Goal: Task Accomplishment & Management: Use online tool/utility

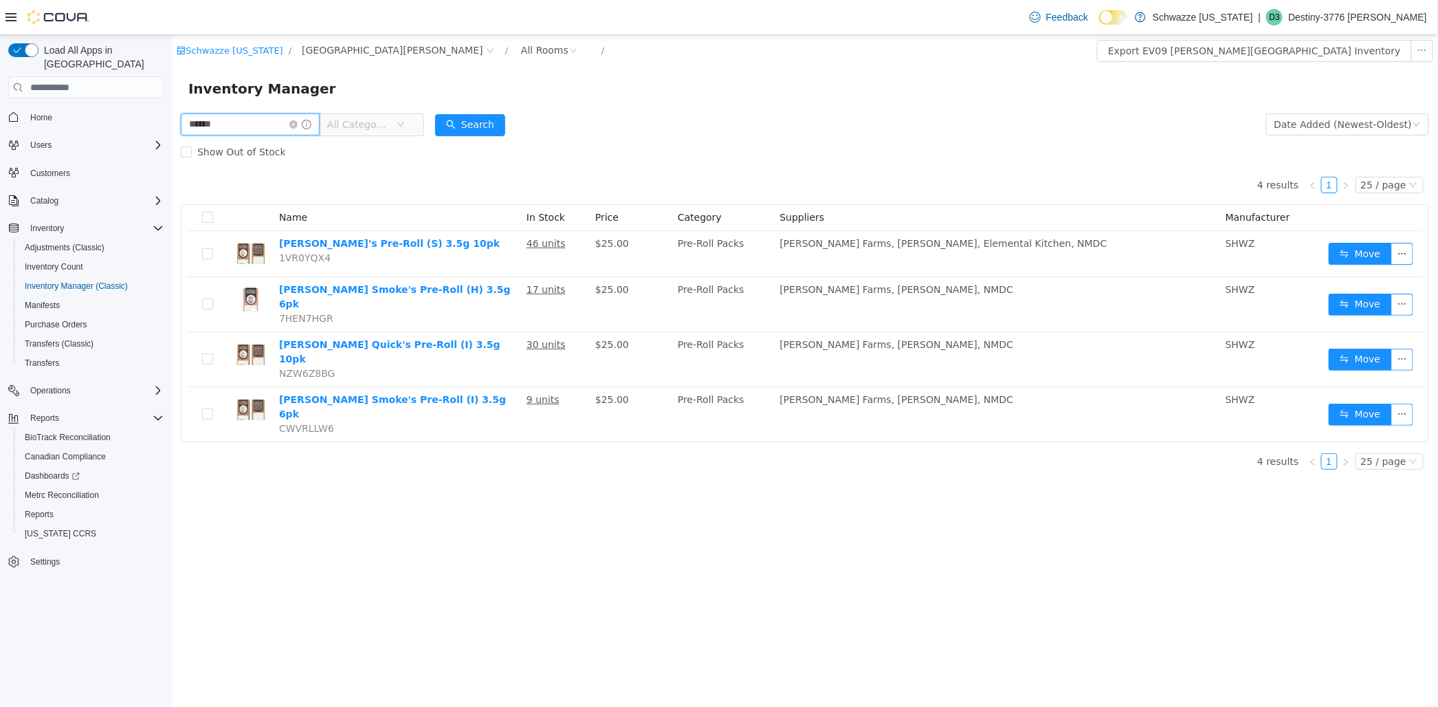
click at [248, 127] on input "******" at bounding box center [249, 124] width 139 height 22
click at [247, 128] on input "******" at bounding box center [249, 124] width 139 height 22
type input "*****"
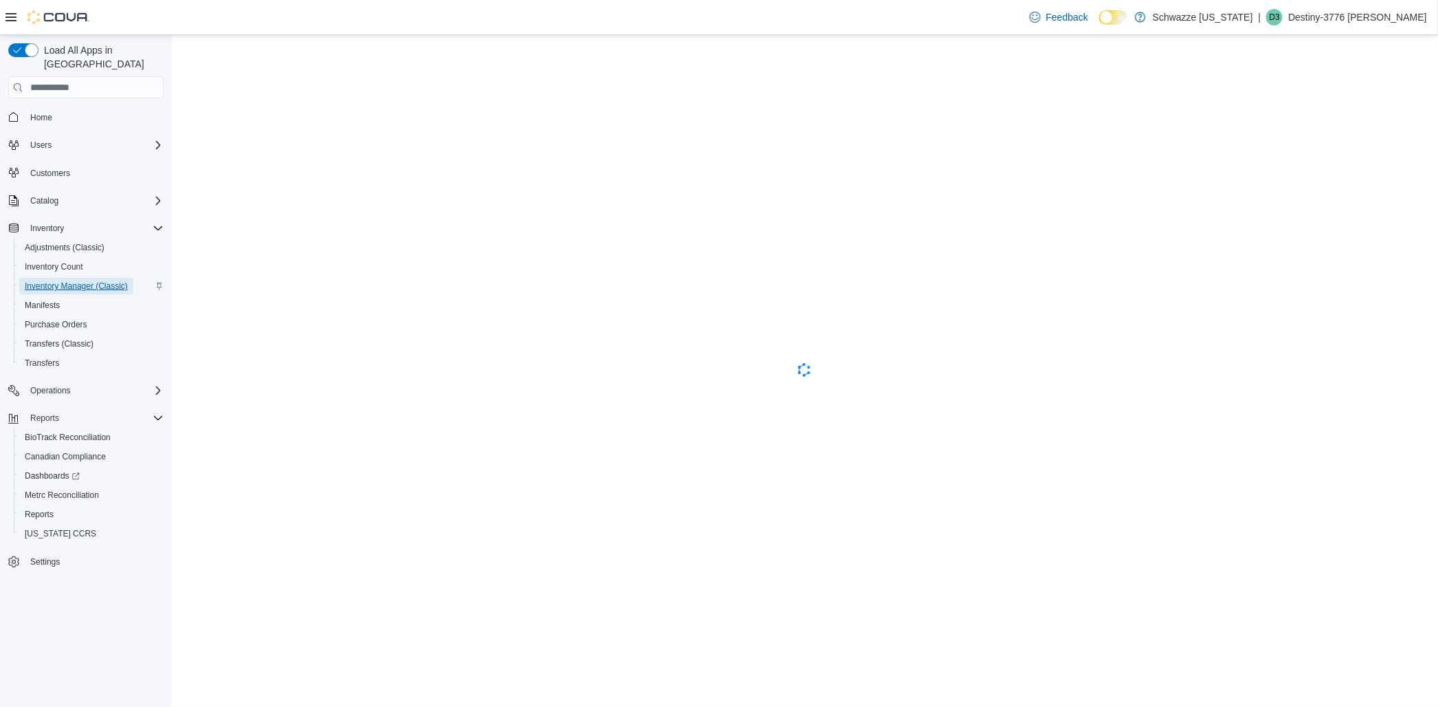
click at [76, 280] on span "Inventory Manager (Classic)" at bounding box center [76, 285] width 103 height 11
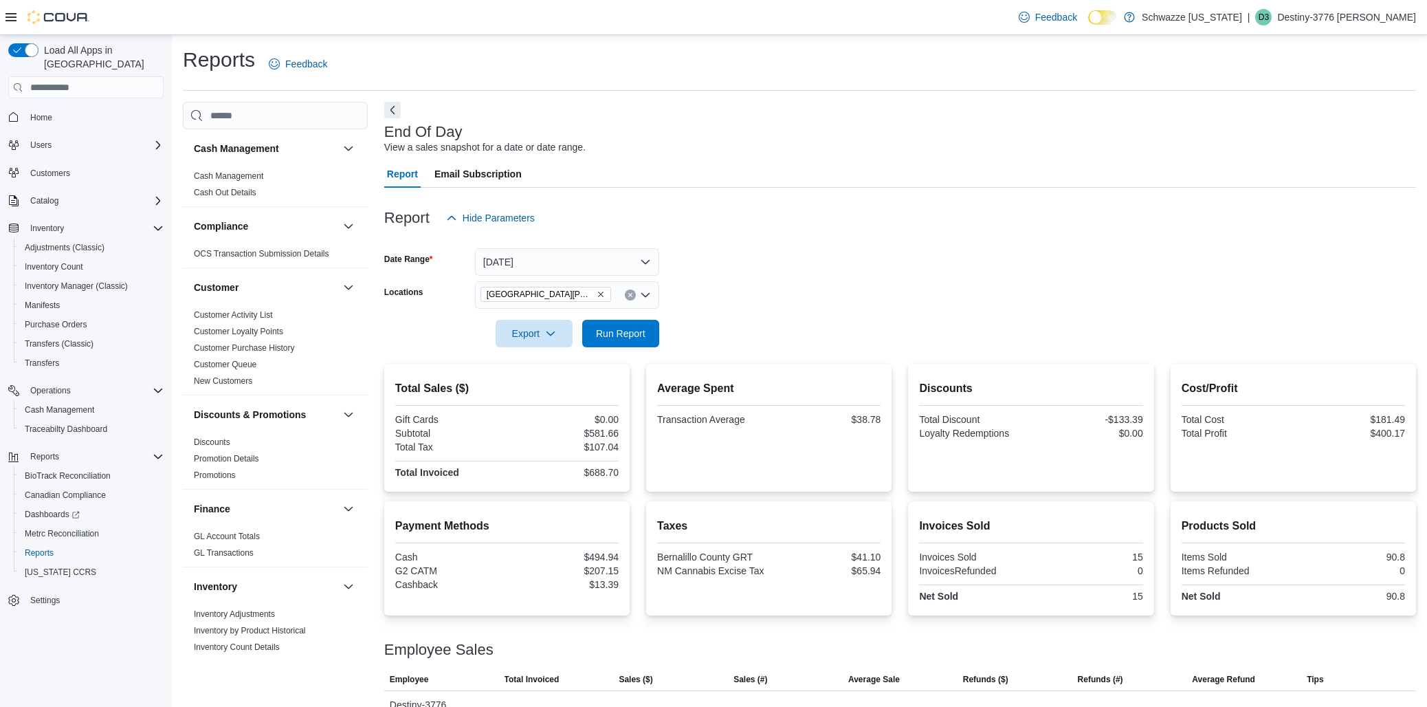
scroll to position [68, 0]
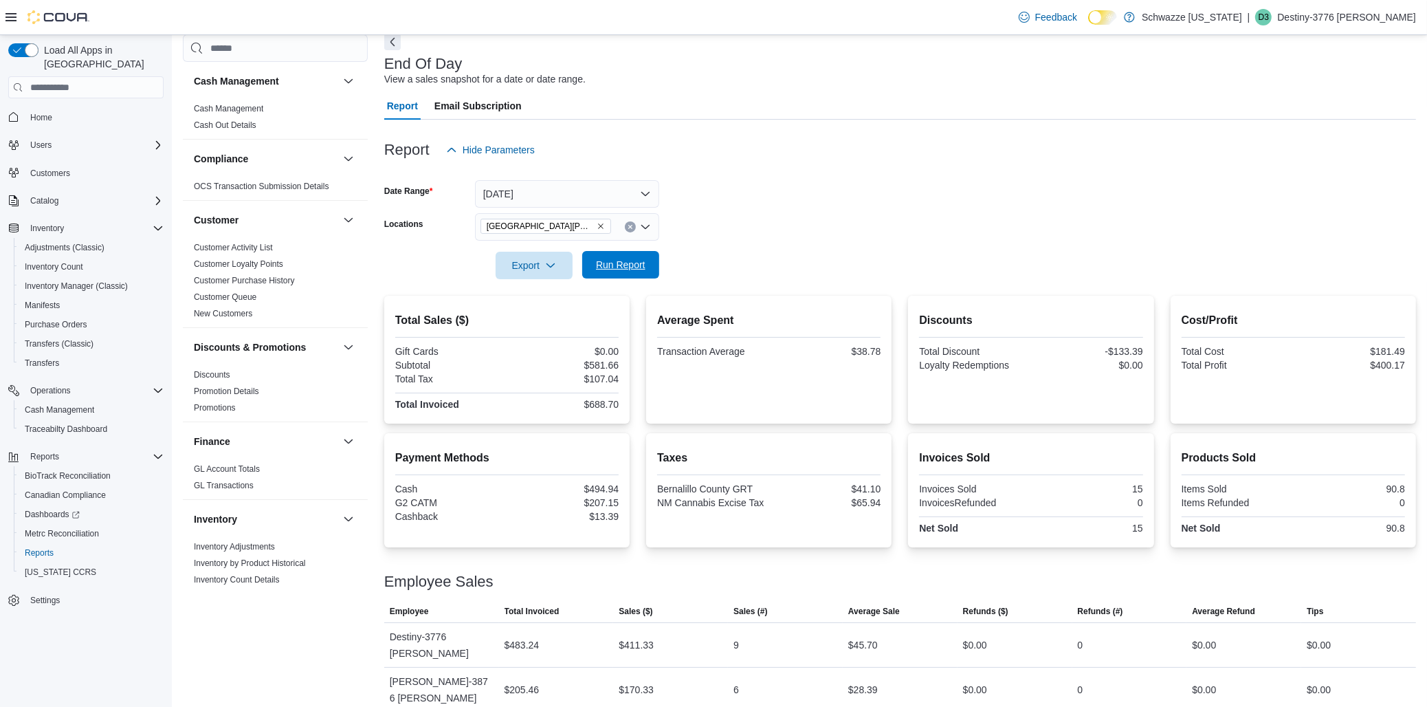
click at [634, 271] on span "Run Report" at bounding box center [620, 265] width 49 height 14
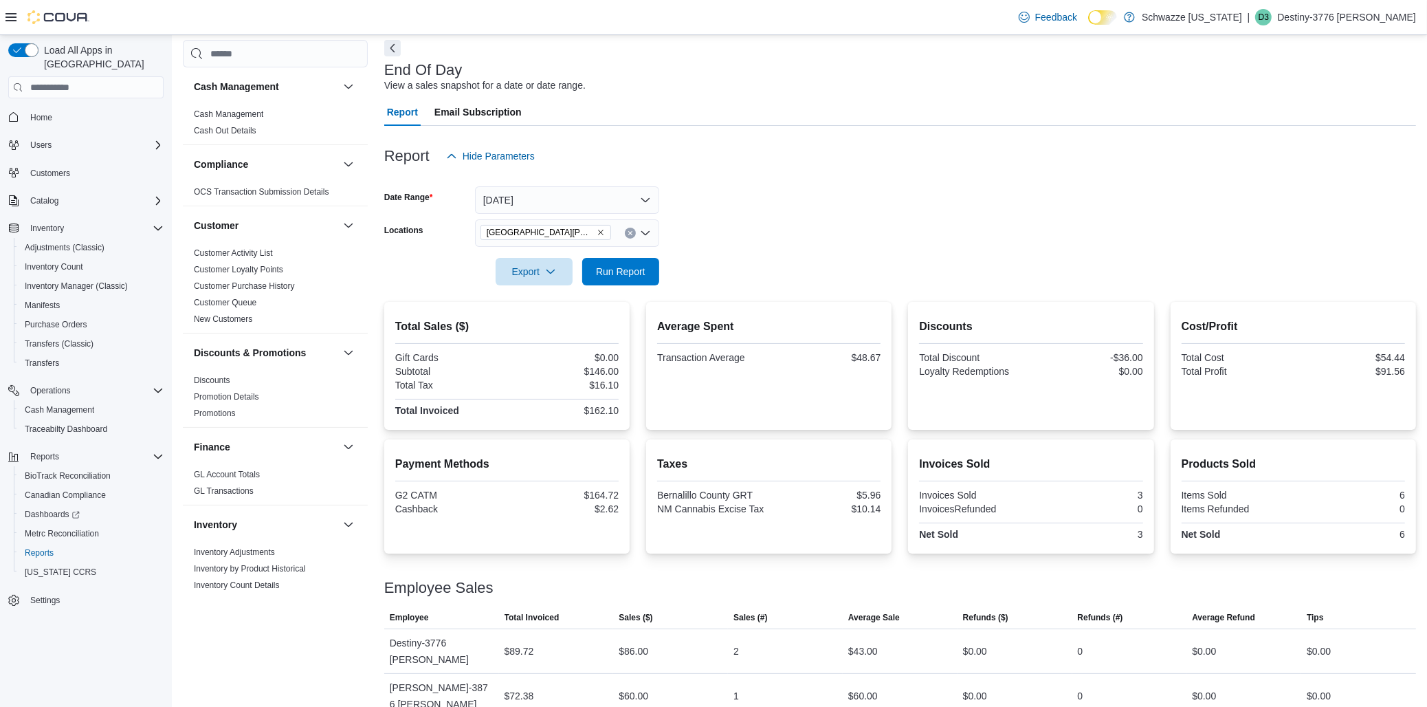
scroll to position [68, 0]
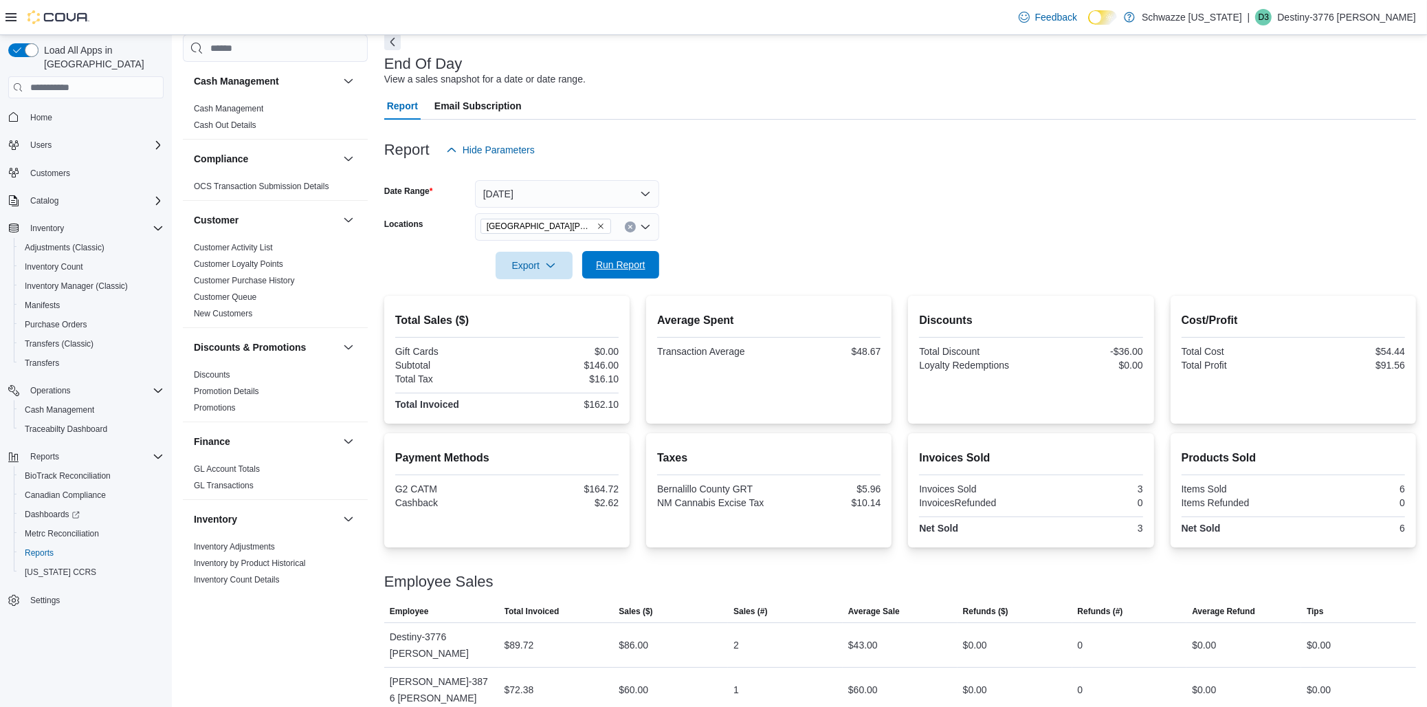
click at [632, 261] on span "Run Report" at bounding box center [620, 265] width 49 height 14
click at [619, 260] on span "Run Report" at bounding box center [620, 265] width 49 height 14
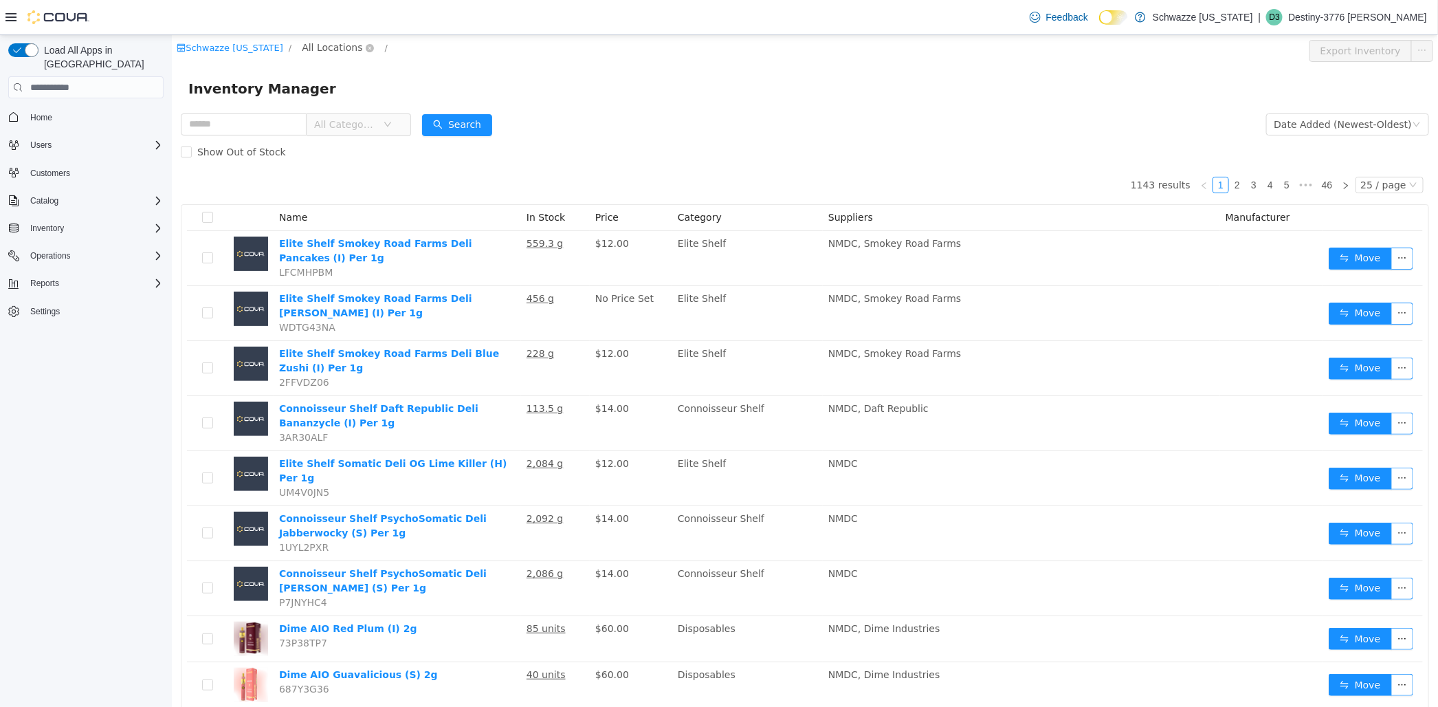
click at [343, 52] on span "All Locations" at bounding box center [331, 47] width 60 height 15
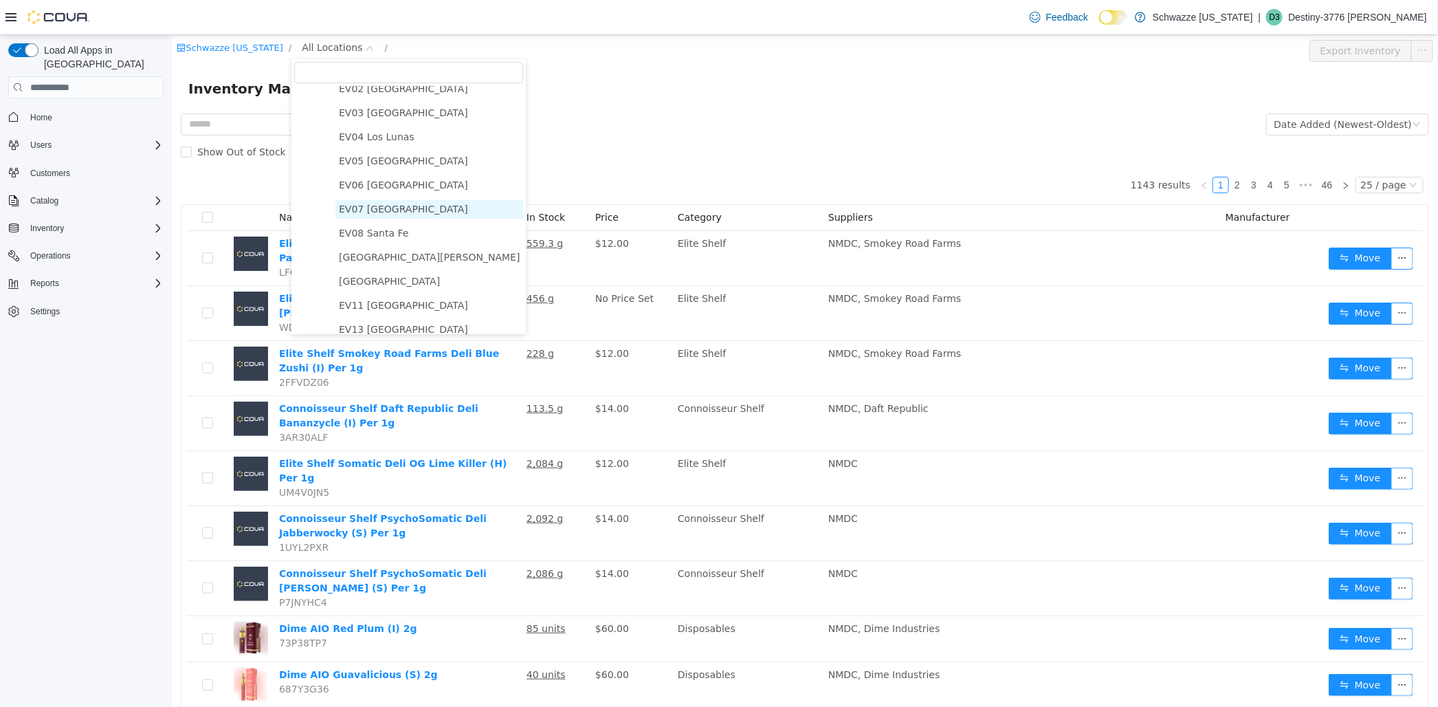
scroll to position [153, 0]
click at [409, 186] on span "[GEOGRAPHIC_DATA][PERSON_NAME]" at bounding box center [428, 185] width 181 height 11
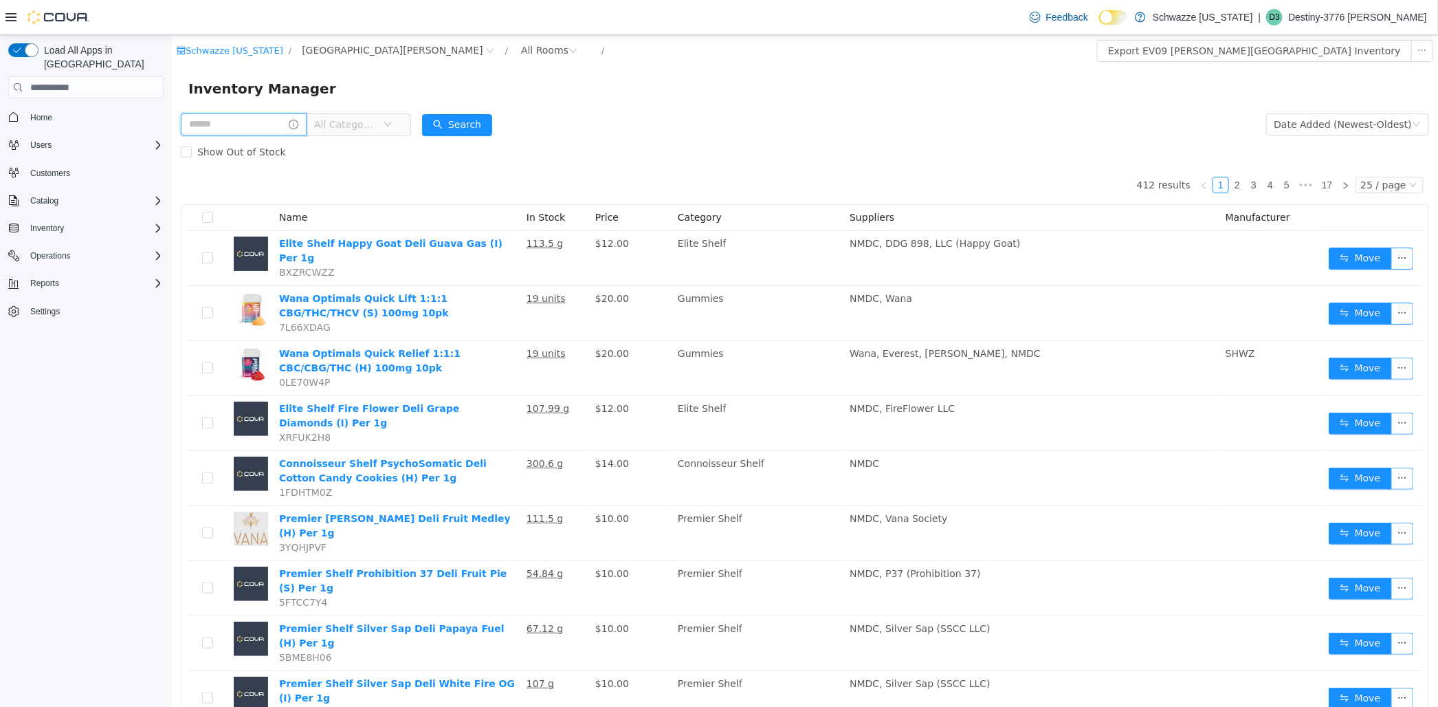
click at [243, 119] on input "text" at bounding box center [243, 124] width 126 height 22
type input "*****"
click at [474, 115] on button "Search" at bounding box center [469, 125] width 70 height 22
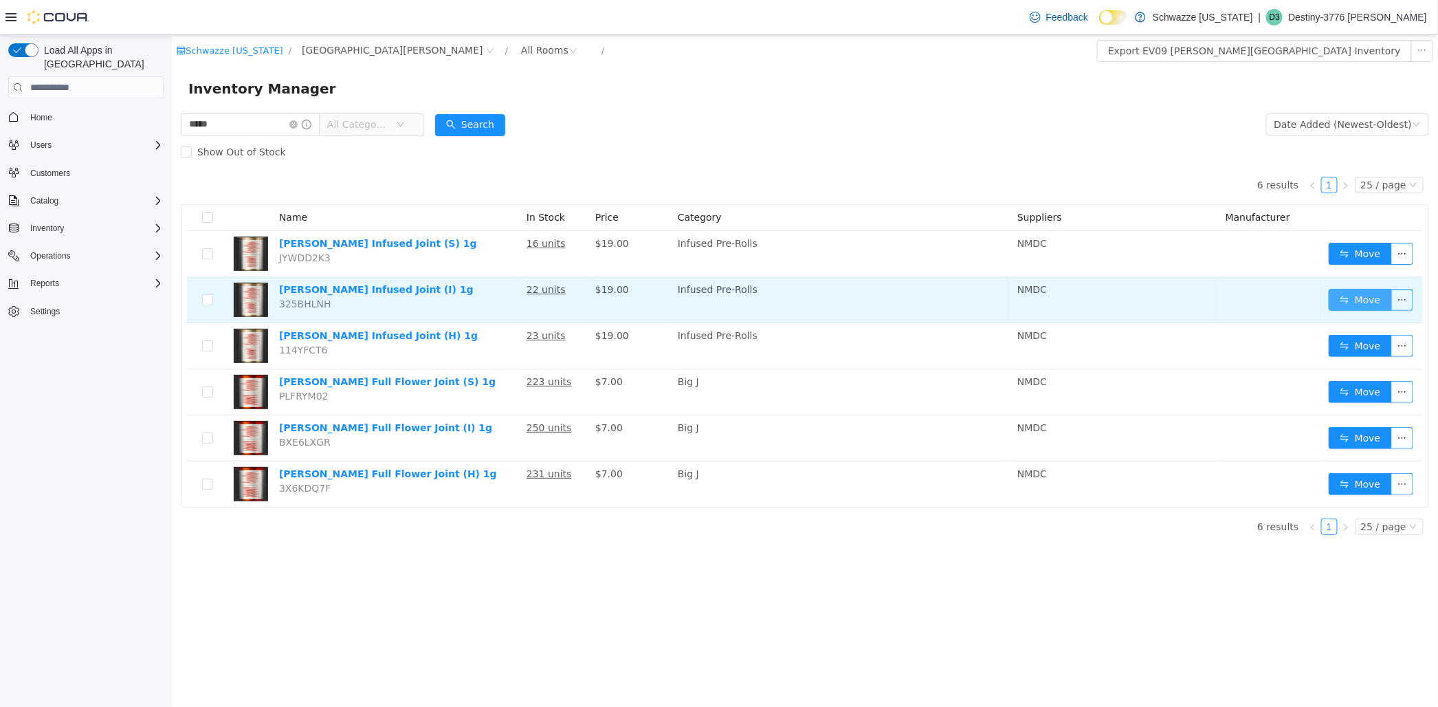
click at [1362, 298] on button "Move" at bounding box center [1359, 300] width 63 height 22
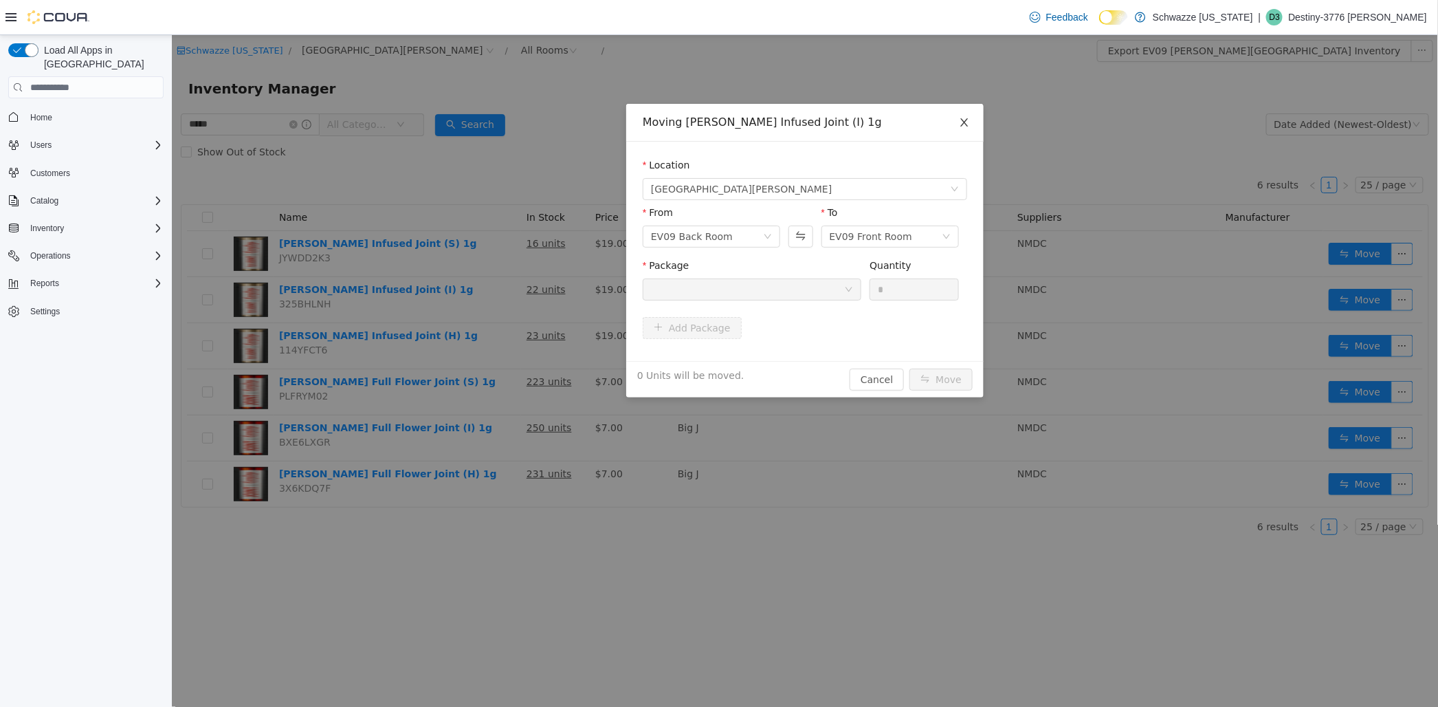
click at [962, 108] on span "Close" at bounding box center [964, 123] width 38 height 38
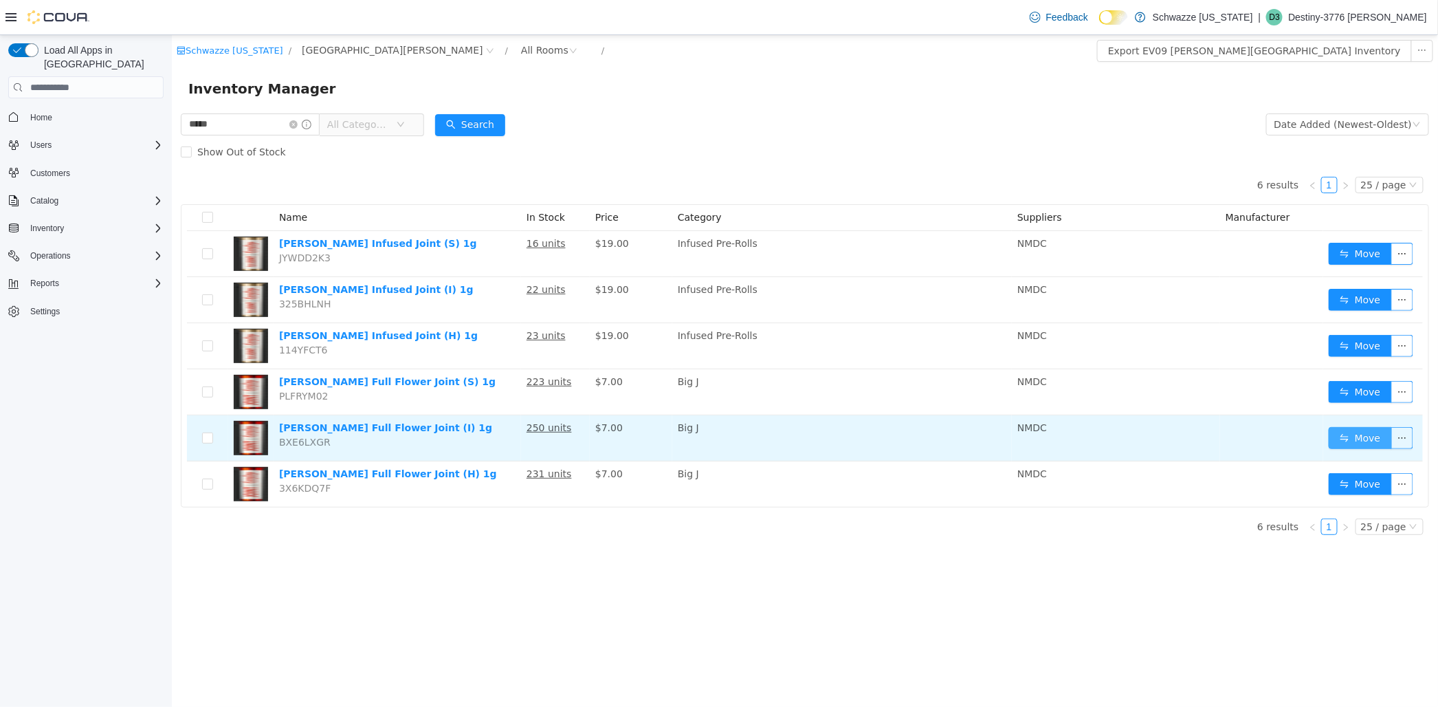
click at [1364, 434] on button "Move" at bounding box center [1359, 438] width 63 height 22
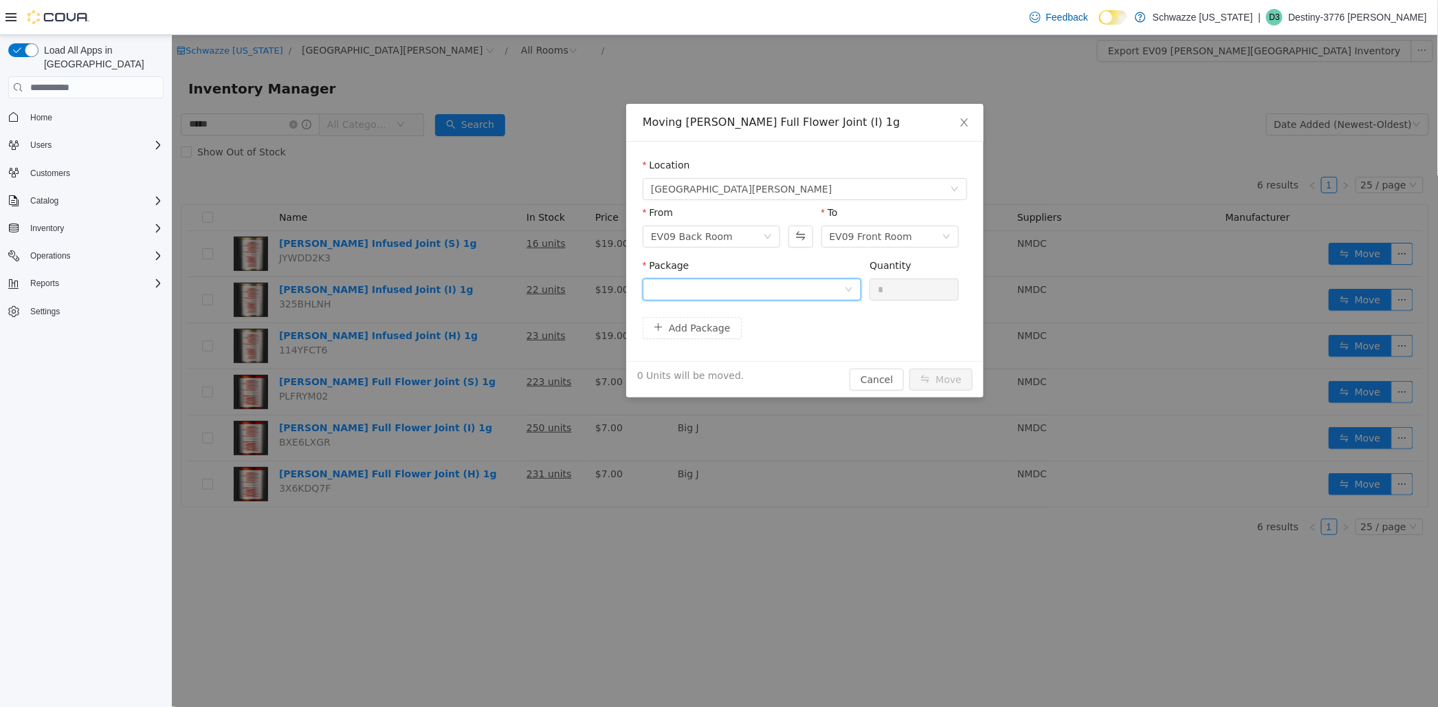
click at [855, 290] on div at bounding box center [751, 289] width 219 height 22
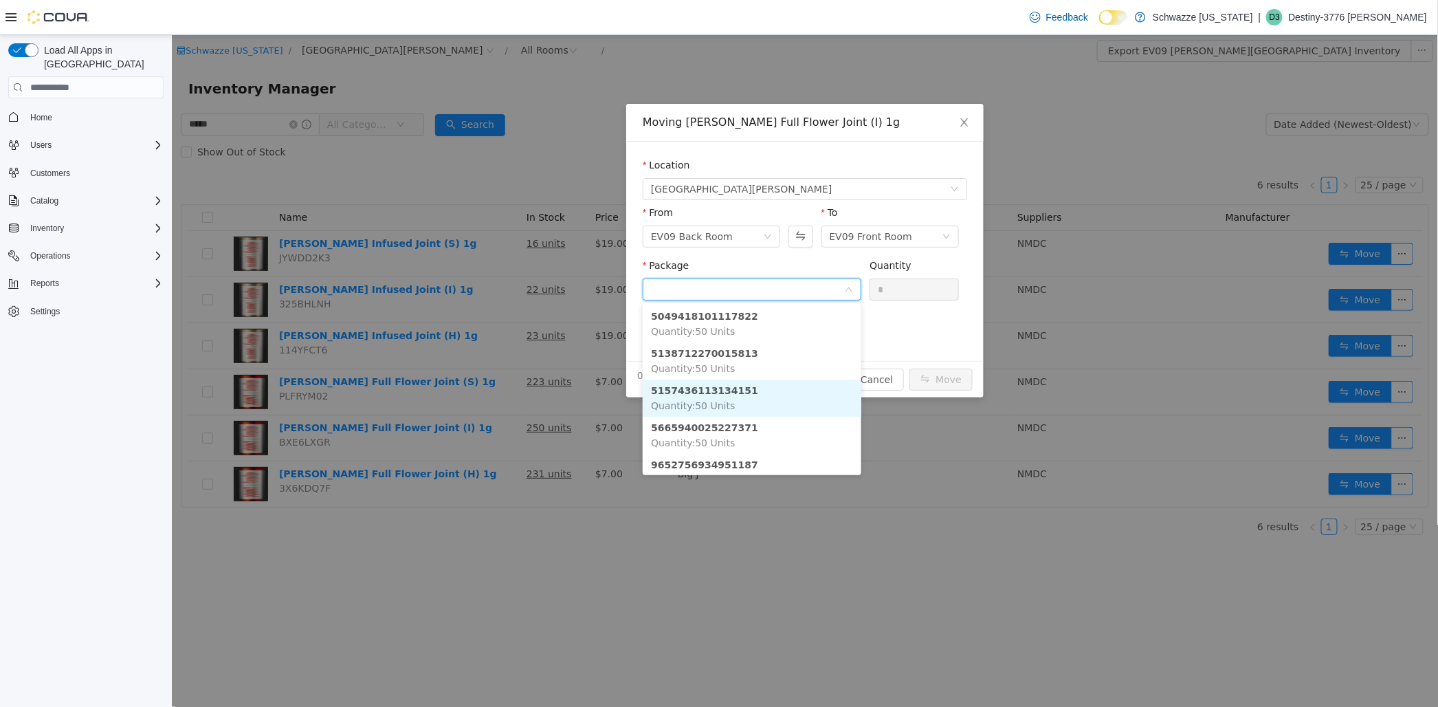
scroll to position [41, 0]
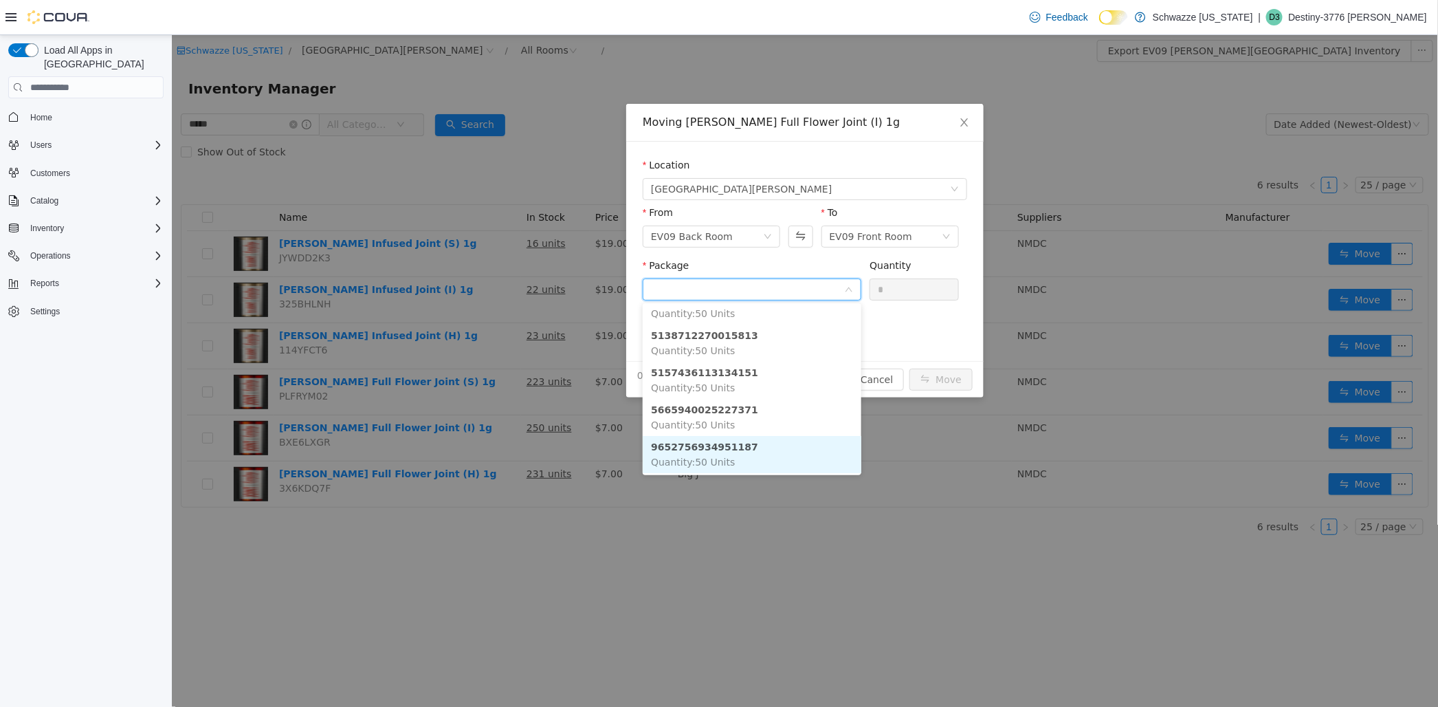
click at [742, 461] on li "9652756934951187 Quantity : 50 Units" at bounding box center [751, 454] width 219 height 37
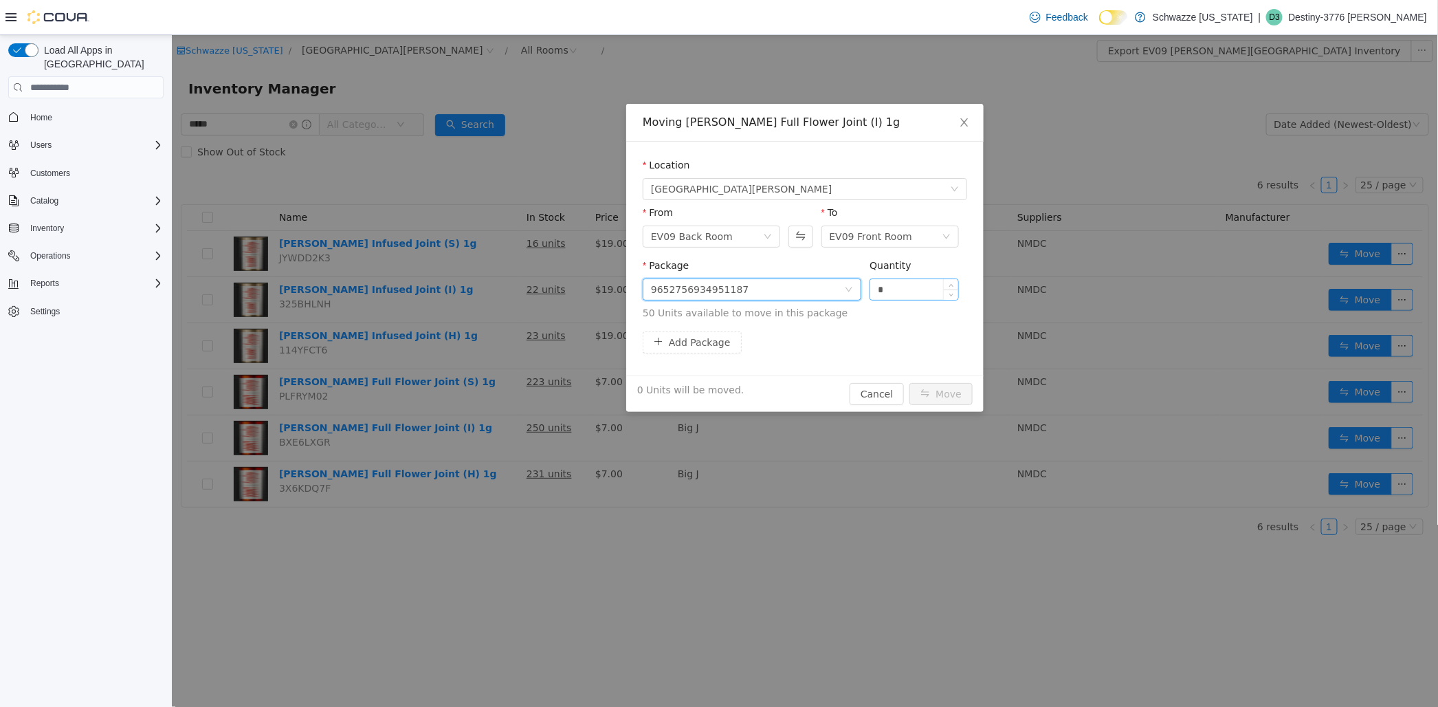
click at [890, 283] on input "*" at bounding box center [914, 289] width 88 height 21
type input "*"
click at [909, 383] on button "Move" at bounding box center [940, 394] width 63 height 22
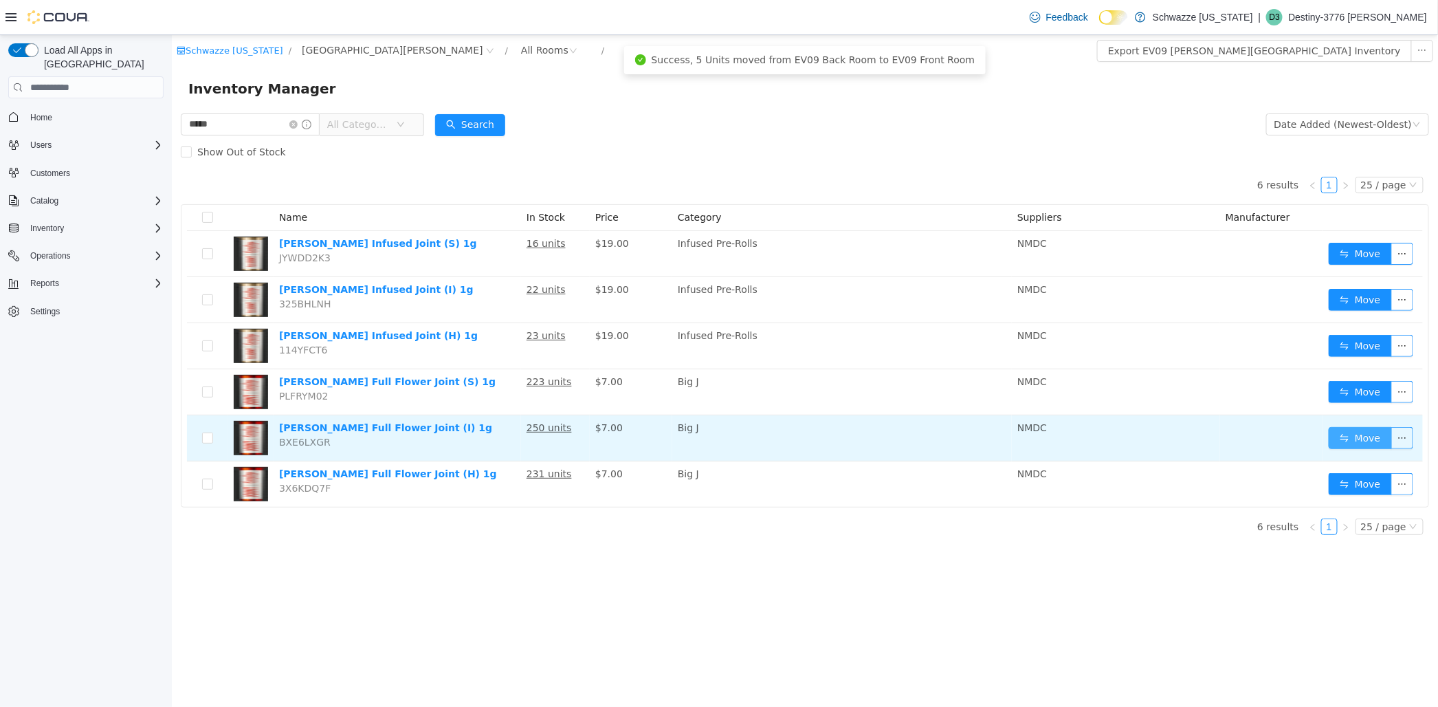
click at [1337, 443] on button "Move" at bounding box center [1359, 438] width 63 height 22
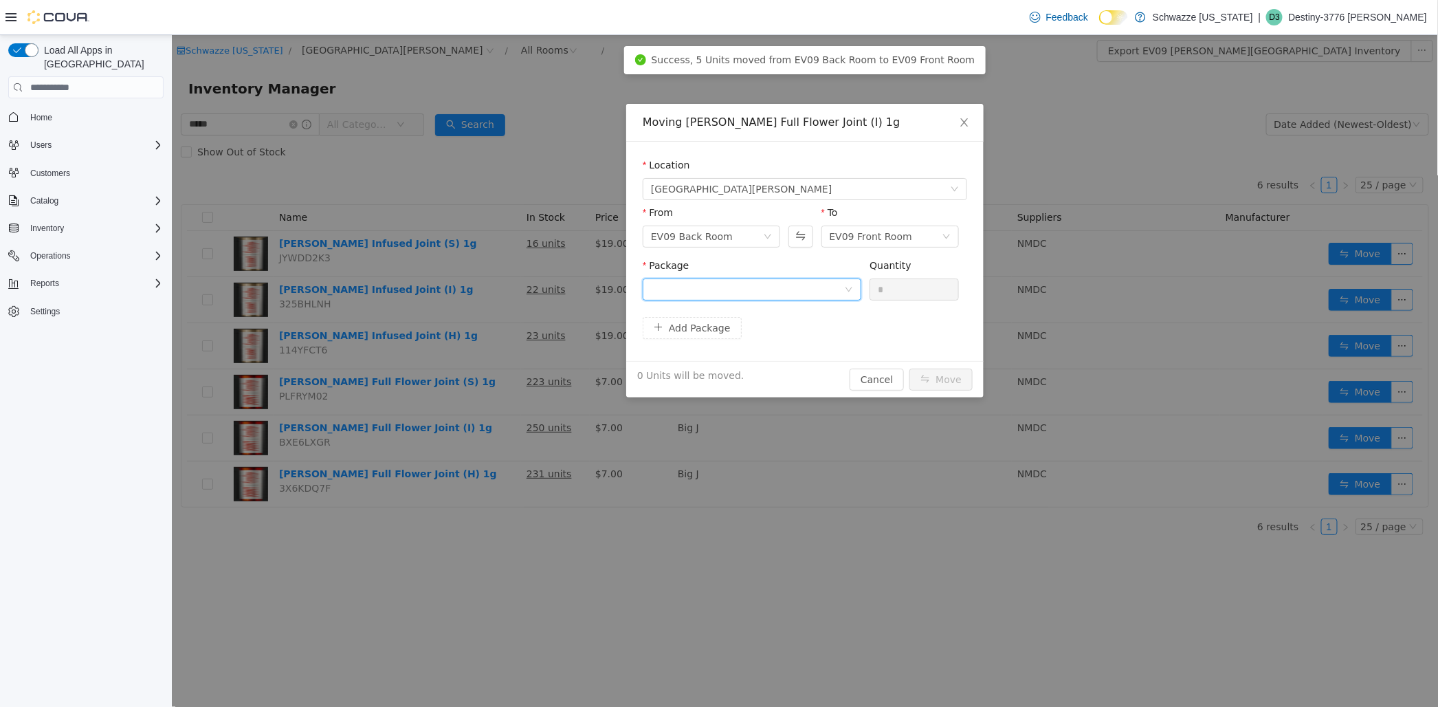
click at [824, 291] on div at bounding box center [746, 289] width 193 height 21
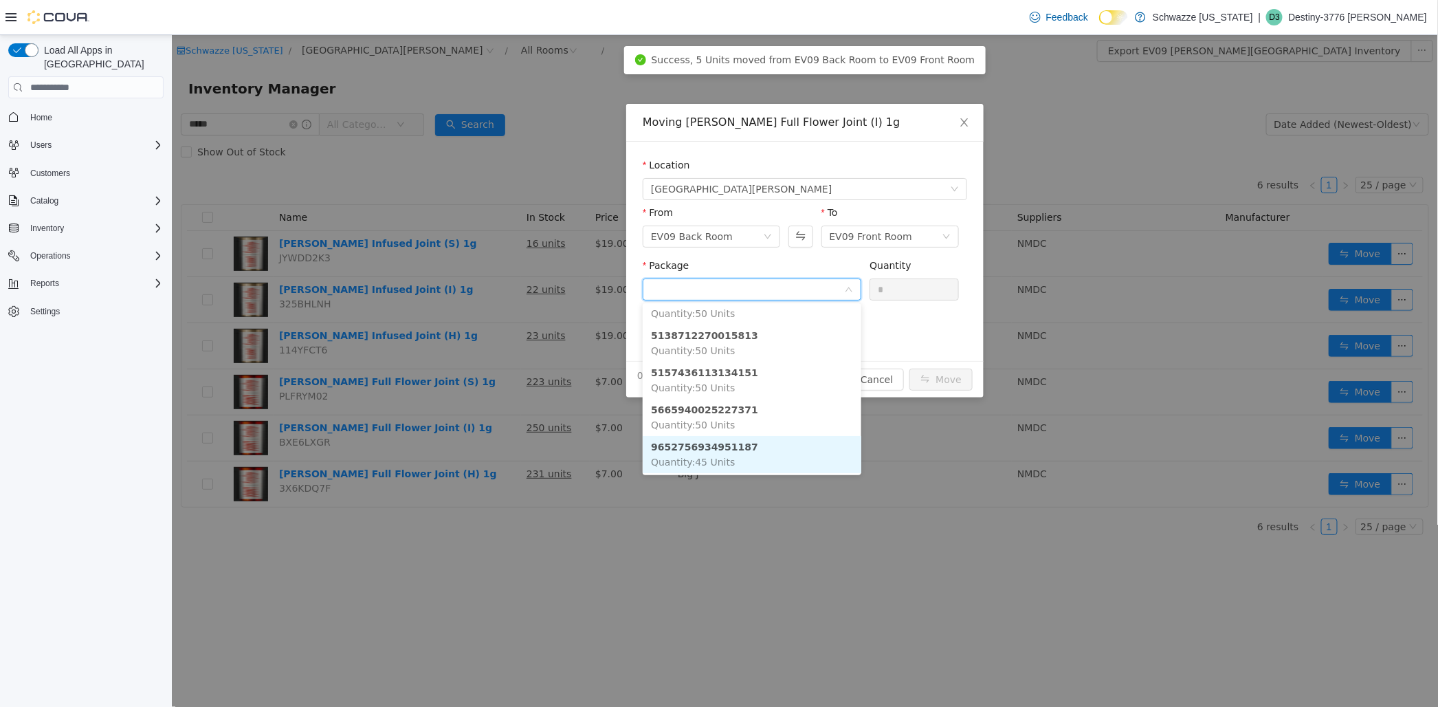
click at [775, 438] on li "9652756934951187 Quantity : 45 Units" at bounding box center [751, 454] width 219 height 37
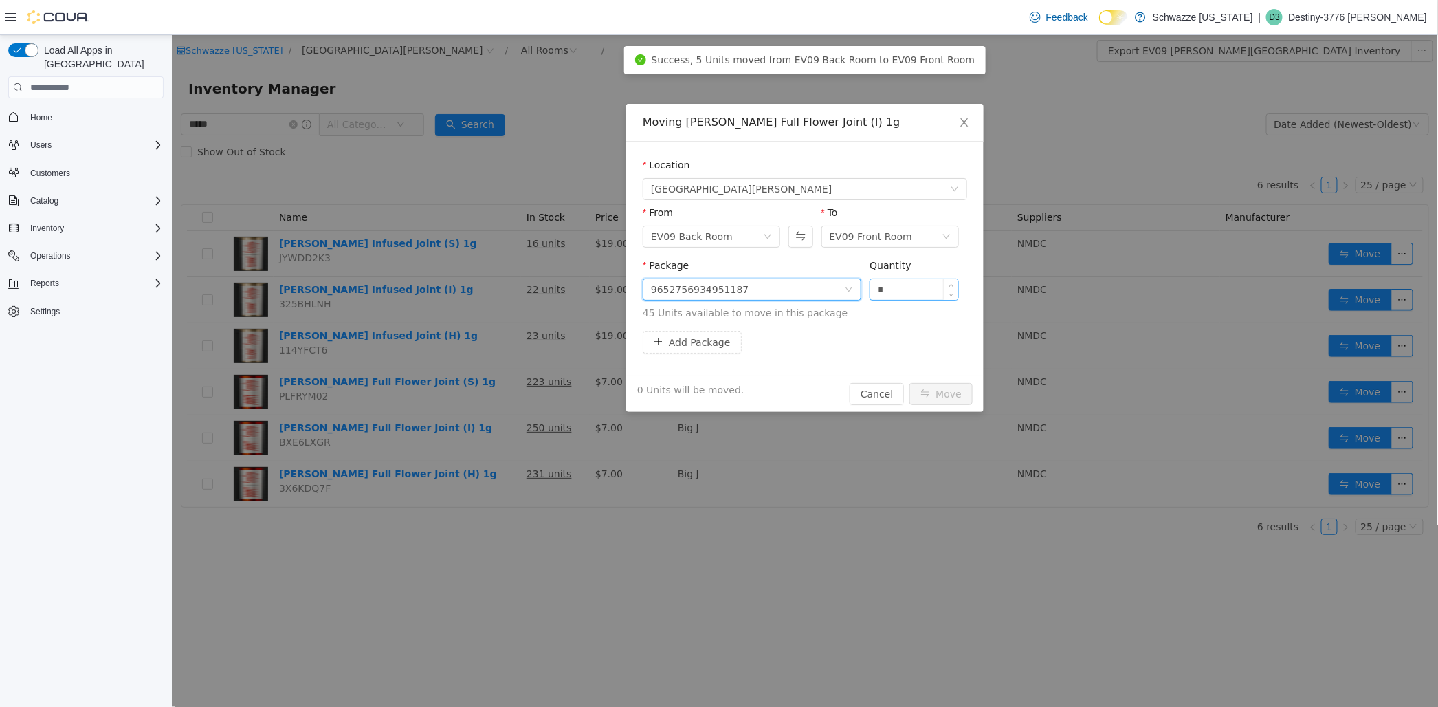
click at [892, 286] on input "*" at bounding box center [914, 289] width 88 height 21
type input "**"
click at [909, 383] on button "Move" at bounding box center [940, 394] width 63 height 22
